Goal: Check status

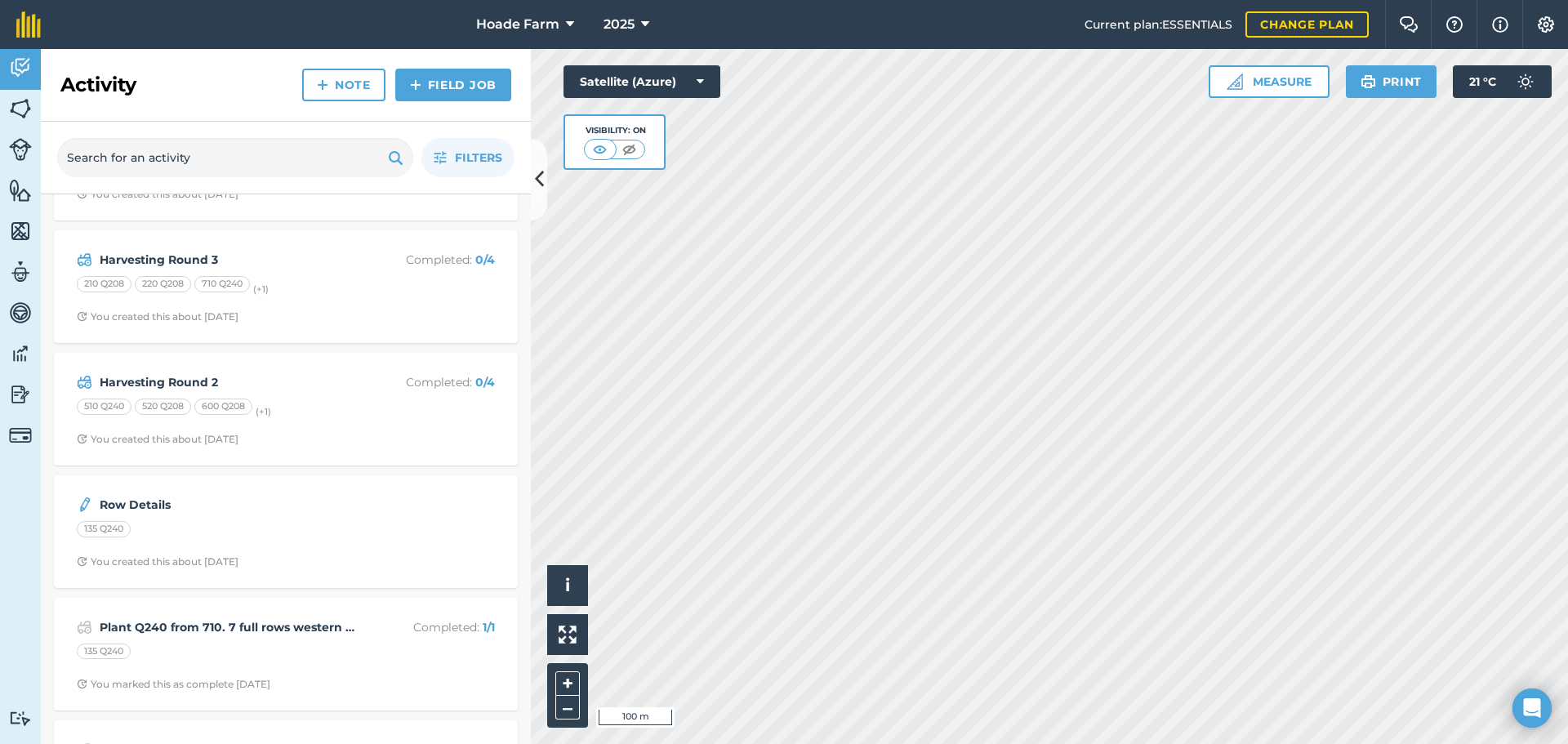
scroll to position [491, 0]
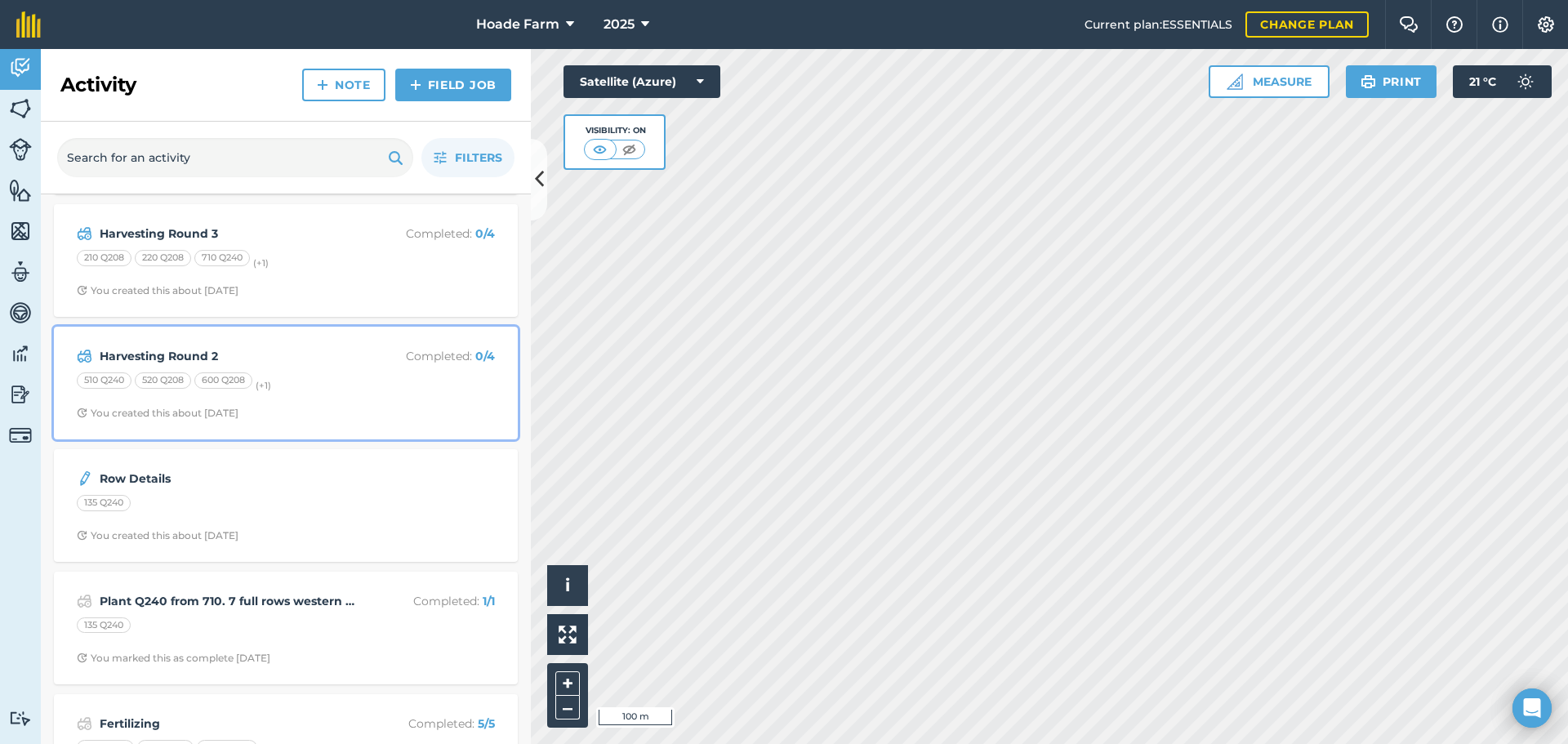
click at [306, 394] on div "Harvesting Round 2 Completed : 0 / 4 510 Q240 520 Q208 600 Q208 (+ 1 ) You crea…" at bounding box center [285, 383] width 444 height 93
